Goal: Task Accomplishment & Management: Complete application form

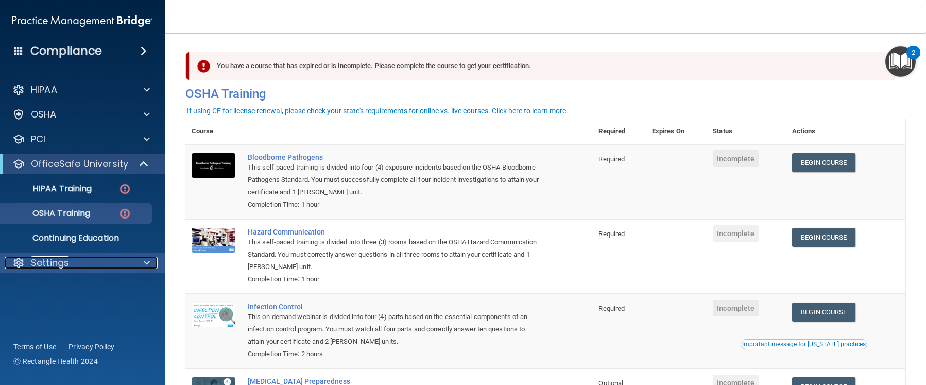
click at [56, 262] on p "Settings" at bounding box center [50, 262] width 38 height 12
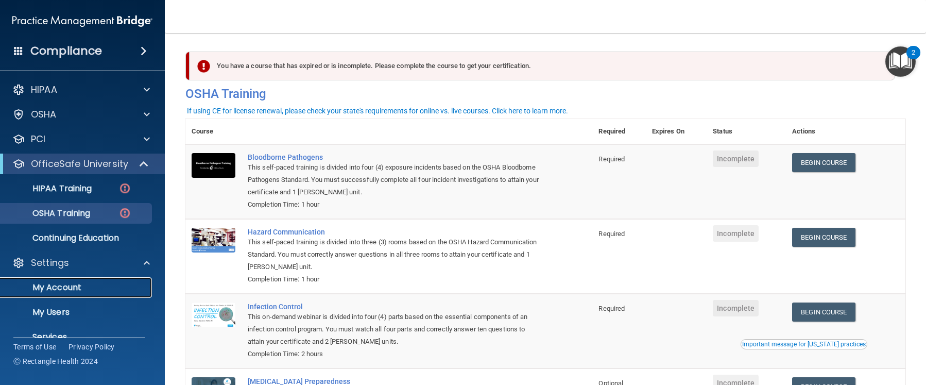
click at [57, 284] on p "My Account" at bounding box center [77, 287] width 141 height 10
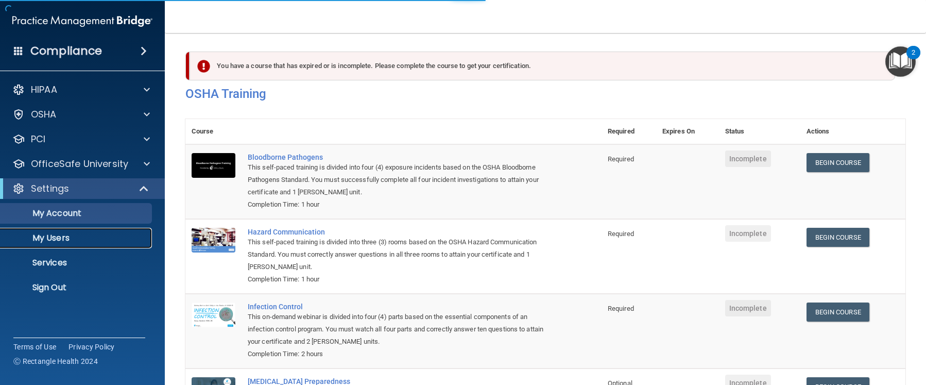
click at [56, 236] on p "My Users" at bounding box center [77, 238] width 141 height 10
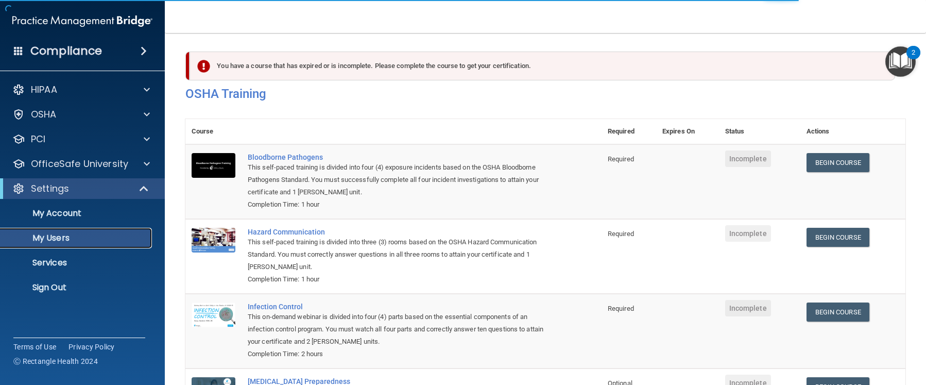
select select "20"
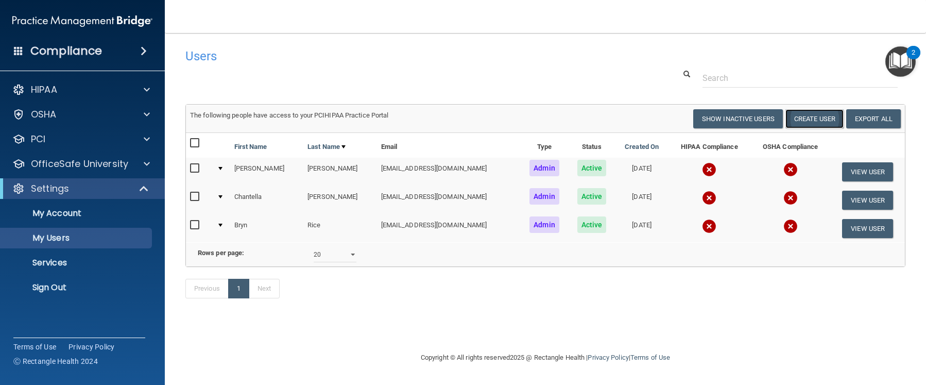
click at [825, 115] on button "Create User" at bounding box center [814, 118] width 58 height 19
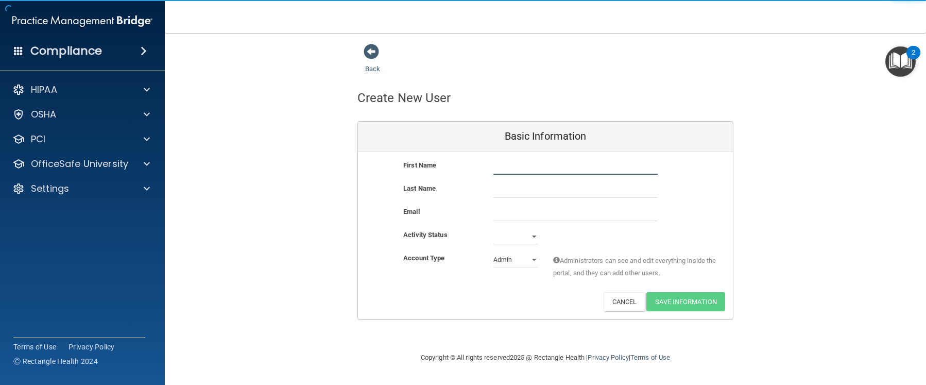
click at [539, 168] on input "text" at bounding box center [575, 166] width 164 height 15
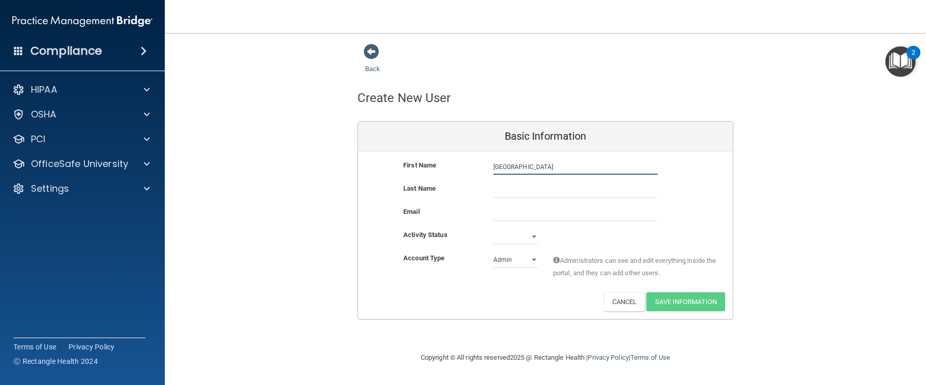
type input "[GEOGRAPHIC_DATA]"
click at [502, 196] on input "text" at bounding box center [575, 189] width 164 height 15
type input "M"
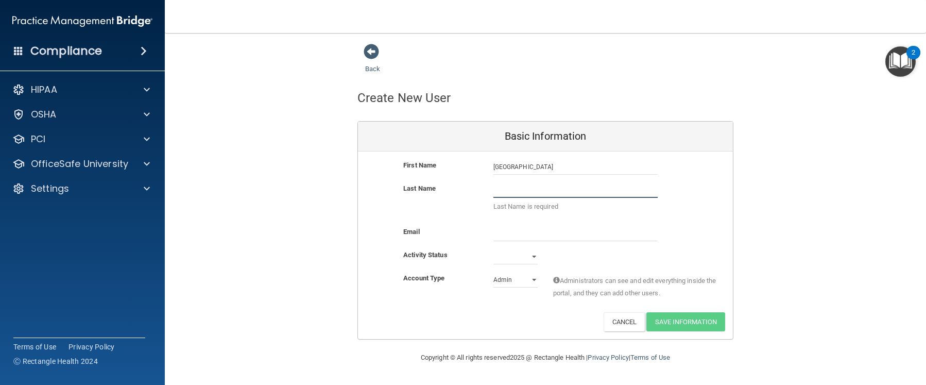
type input "O"
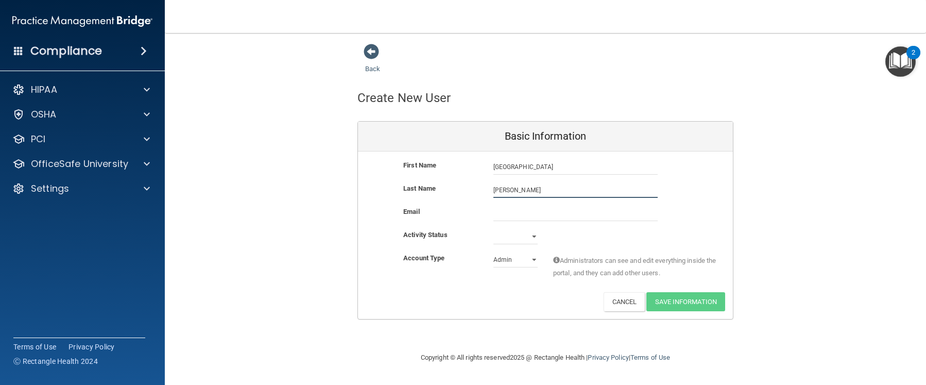
type input "[PERSON_NAME]"
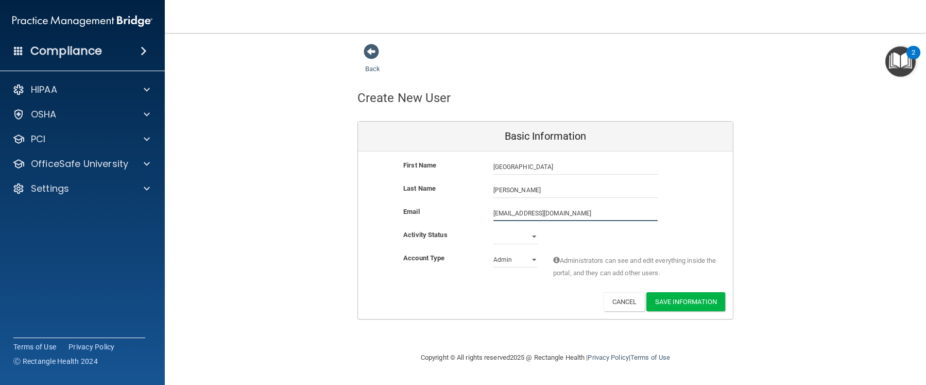
type input "[EMAIL_ADDRESS][DOMAIN_NAME]"
click at [523, 241] on select "Active Inactive" at bounding box center [515, 238] width 44 height 15
select select "active"
click at [493, 229] on select "Active Inactive" at bounding box center [515, 236] width 44 height 15
click at [519, 262] on select "Admin Member" at bounding box center [515, 259] width 44 height 15
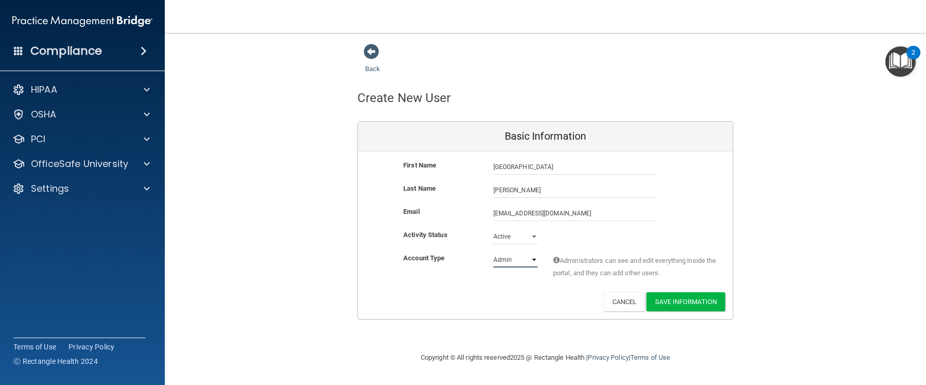
select select "practice_member"
click at [493, 252] on select "Admin Member" at bounding box center [515, 259] width 44 height 15
click at [665, 301] on button "Save Information" at bounding box center [685, 301] width 79 height 19
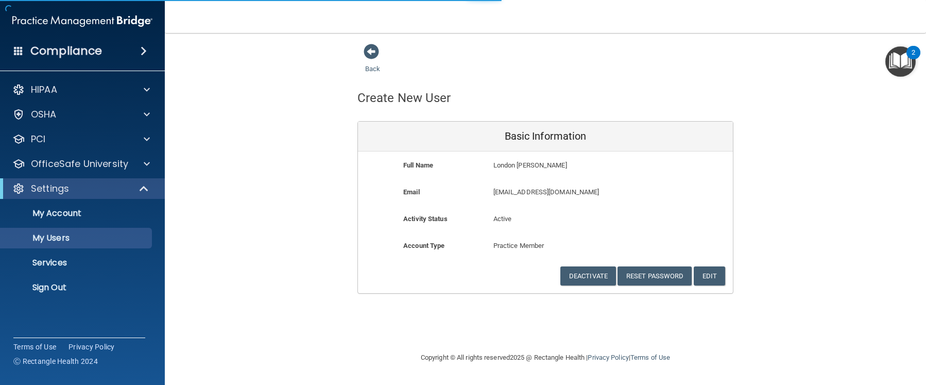
select select "20"
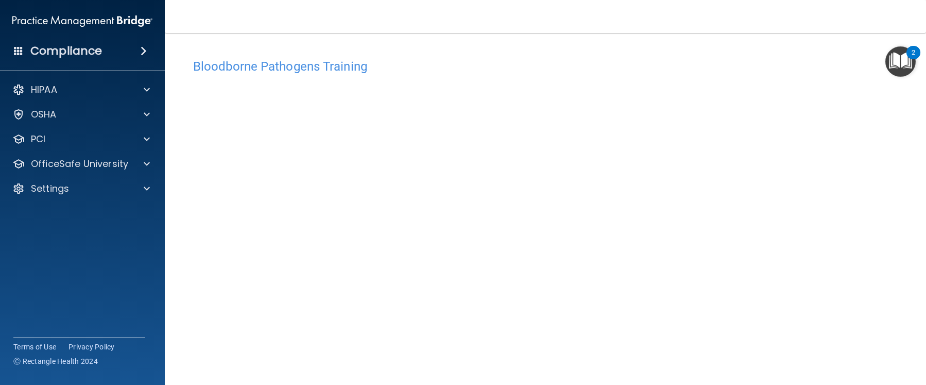
scroll to position [51, 0]
